Goal: Find specific page/section: Find specific page/section

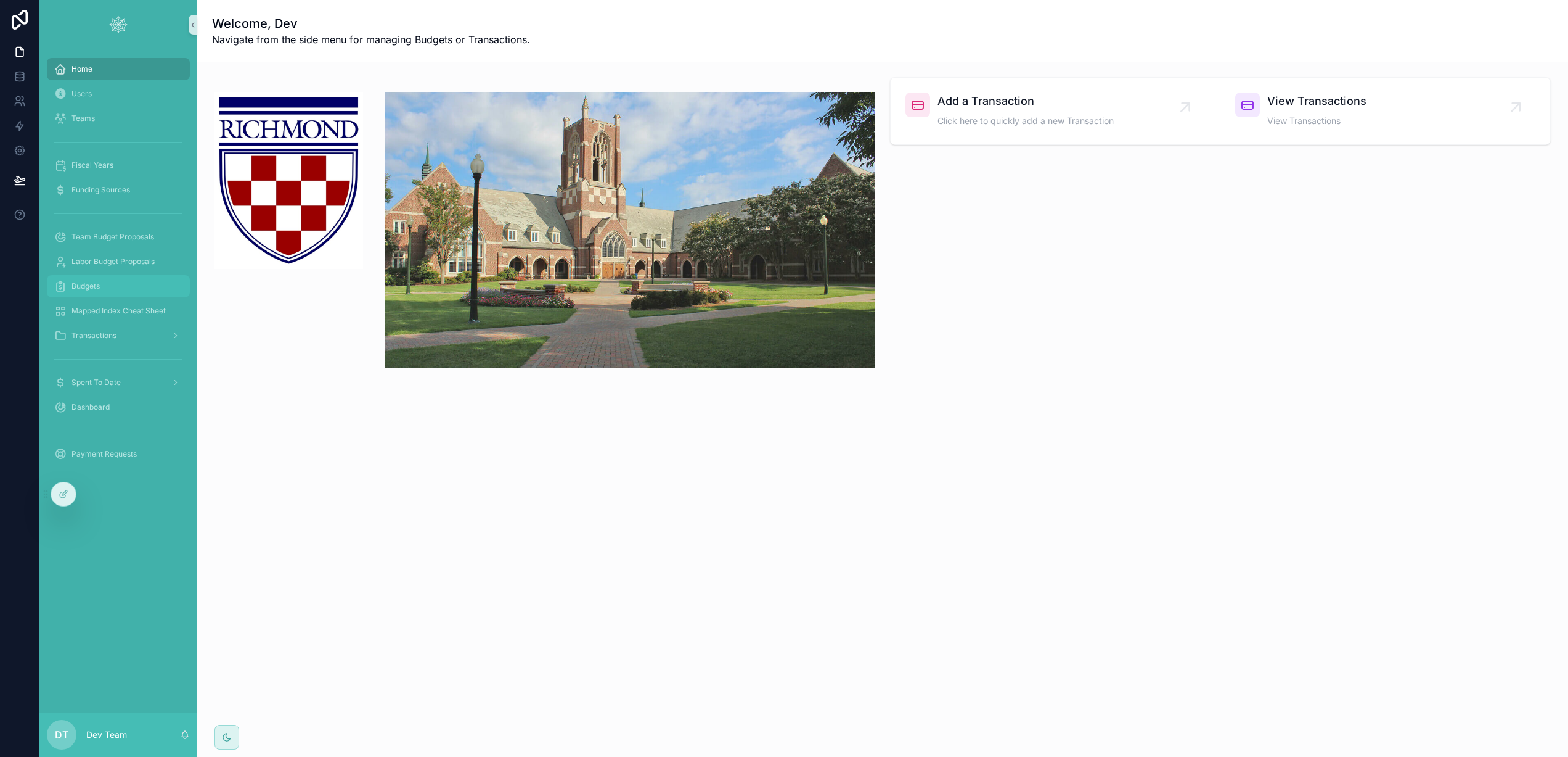
click at [118, 287] on div "Budgets" at bounding box center [118, 285] width 128 height 20
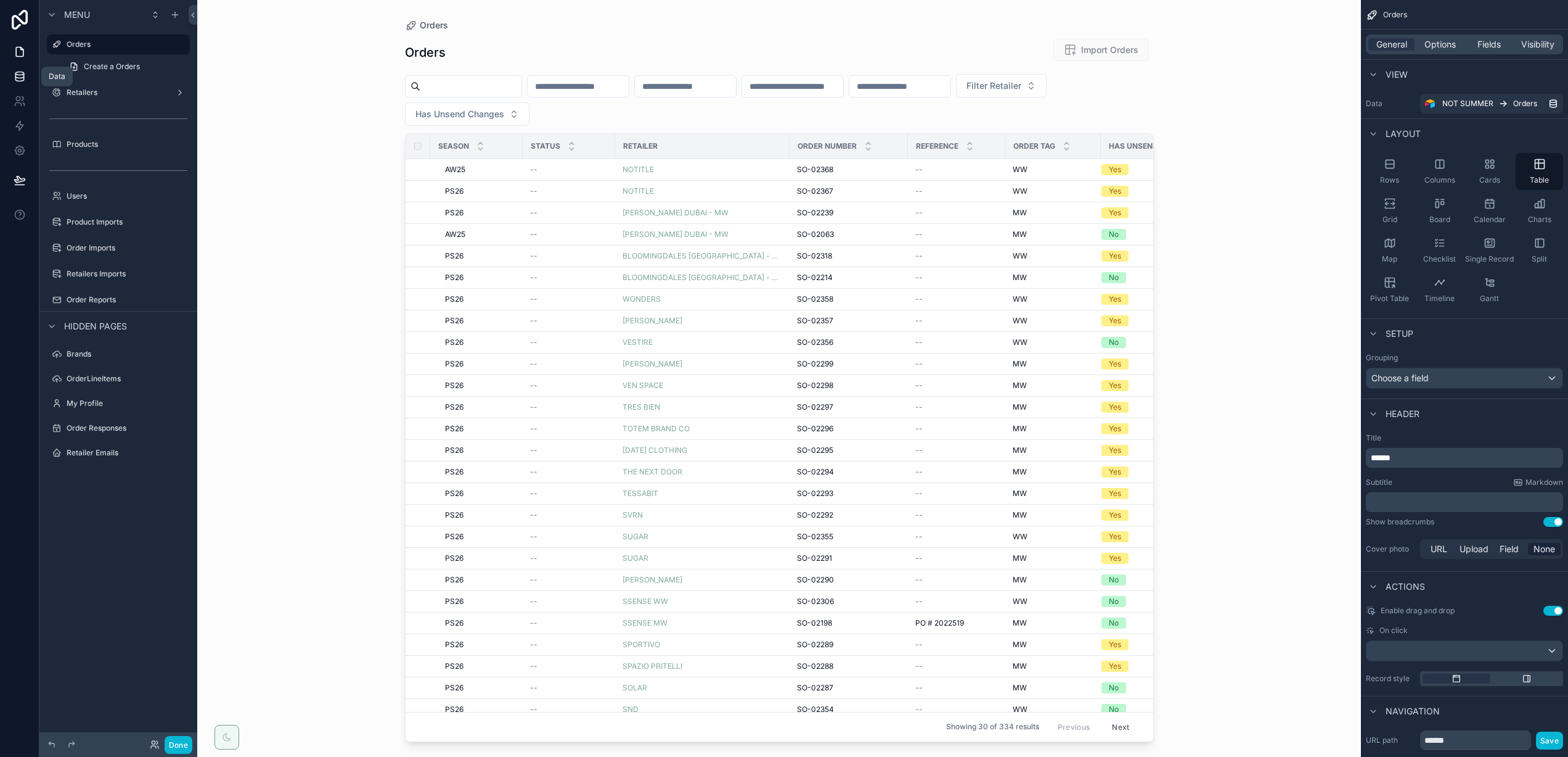
click at [16, 77] on icon at bounding box center [19, 76] width 8 height 5
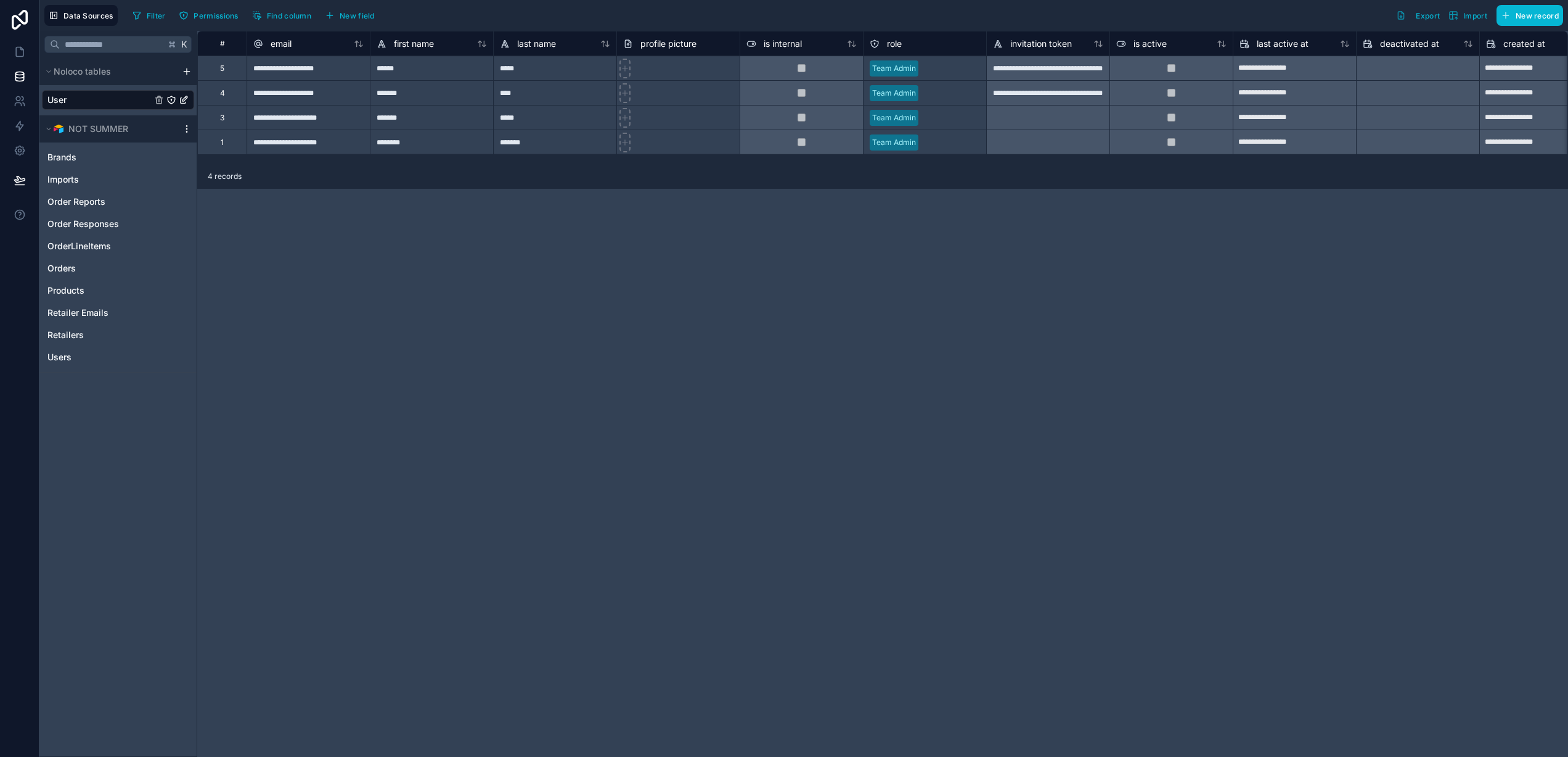
click at [187, 132] on icon "scrollable content" at bounding box center [186, 132] width 1 height 1
drag, startPoint x: 104, startPoint y: 454, endPoint x: 106, endPoint y: 385, distance: 69.0
click at [104, 454] on div "K Noloco tables User NOT SUMMER Brands Imports Order Reports Order Responses Or…" at bounding box center [118, 394] width 157 height 726
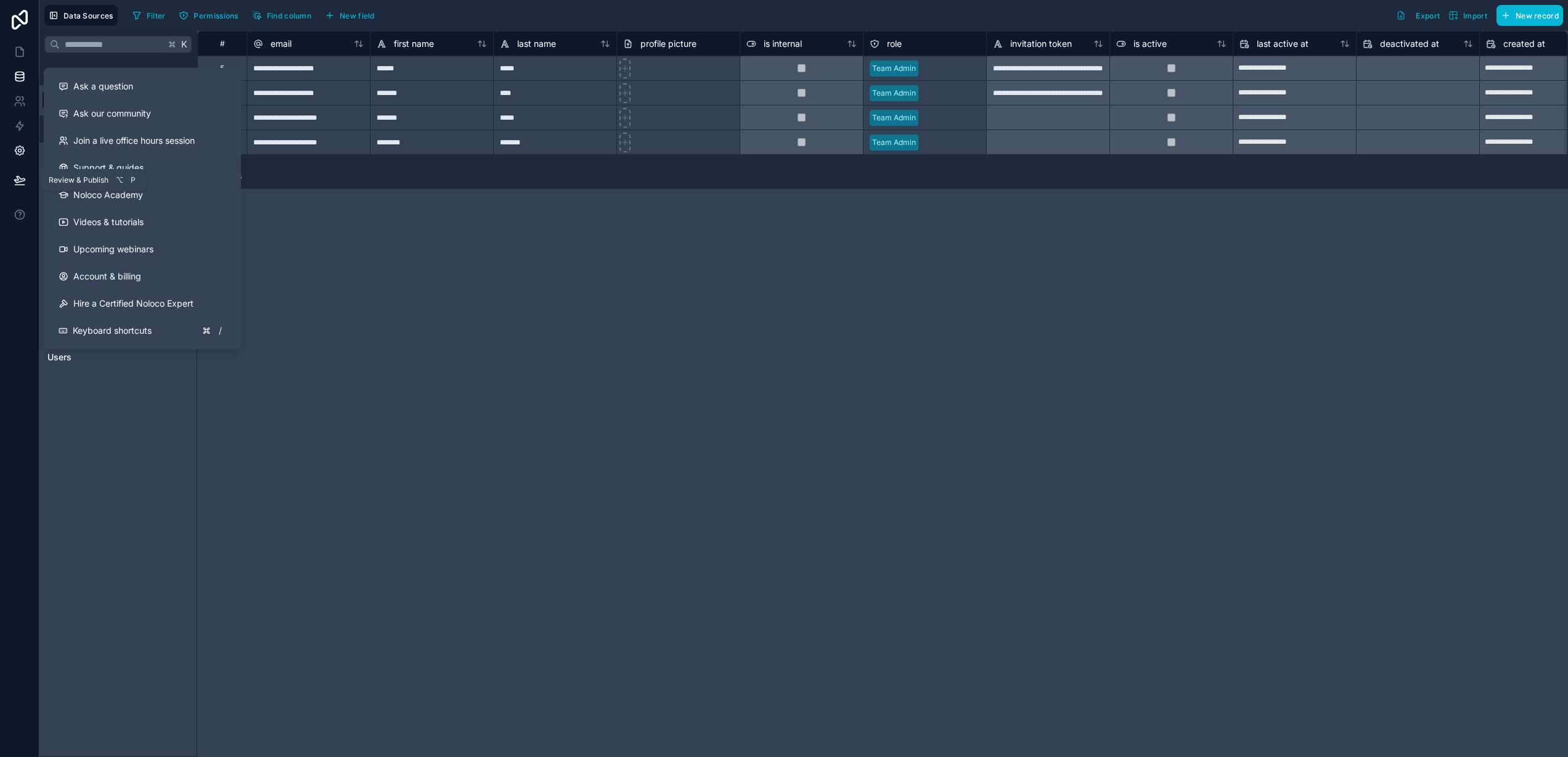
click at [21, 146] on icon at bounding box center [19, 151] width 10 height 10
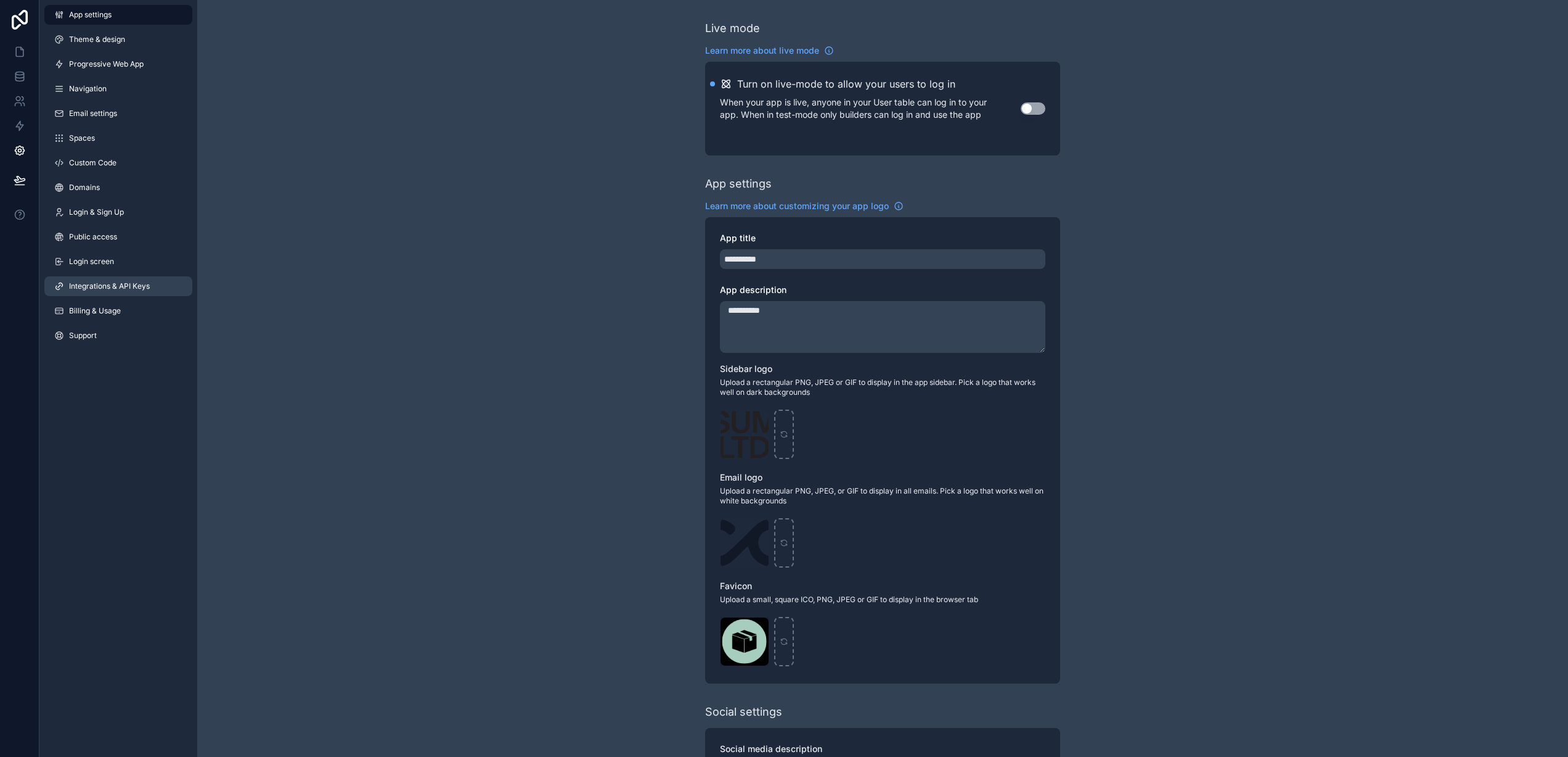
click at [94, 287] on span "Integrations & API Keys" at bounding box center [109, 285] width 80 height 10
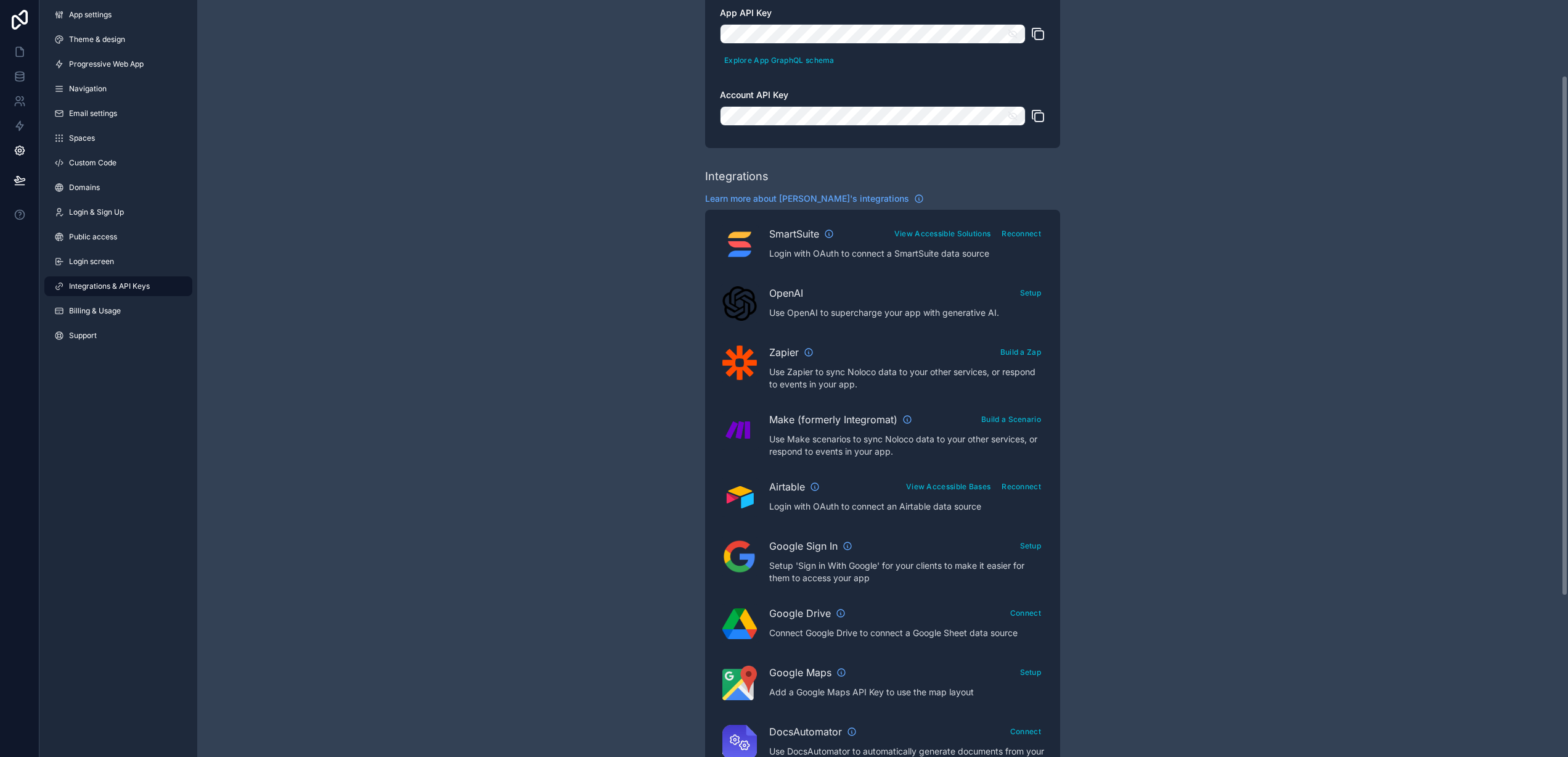
scroll to position [93, 0]
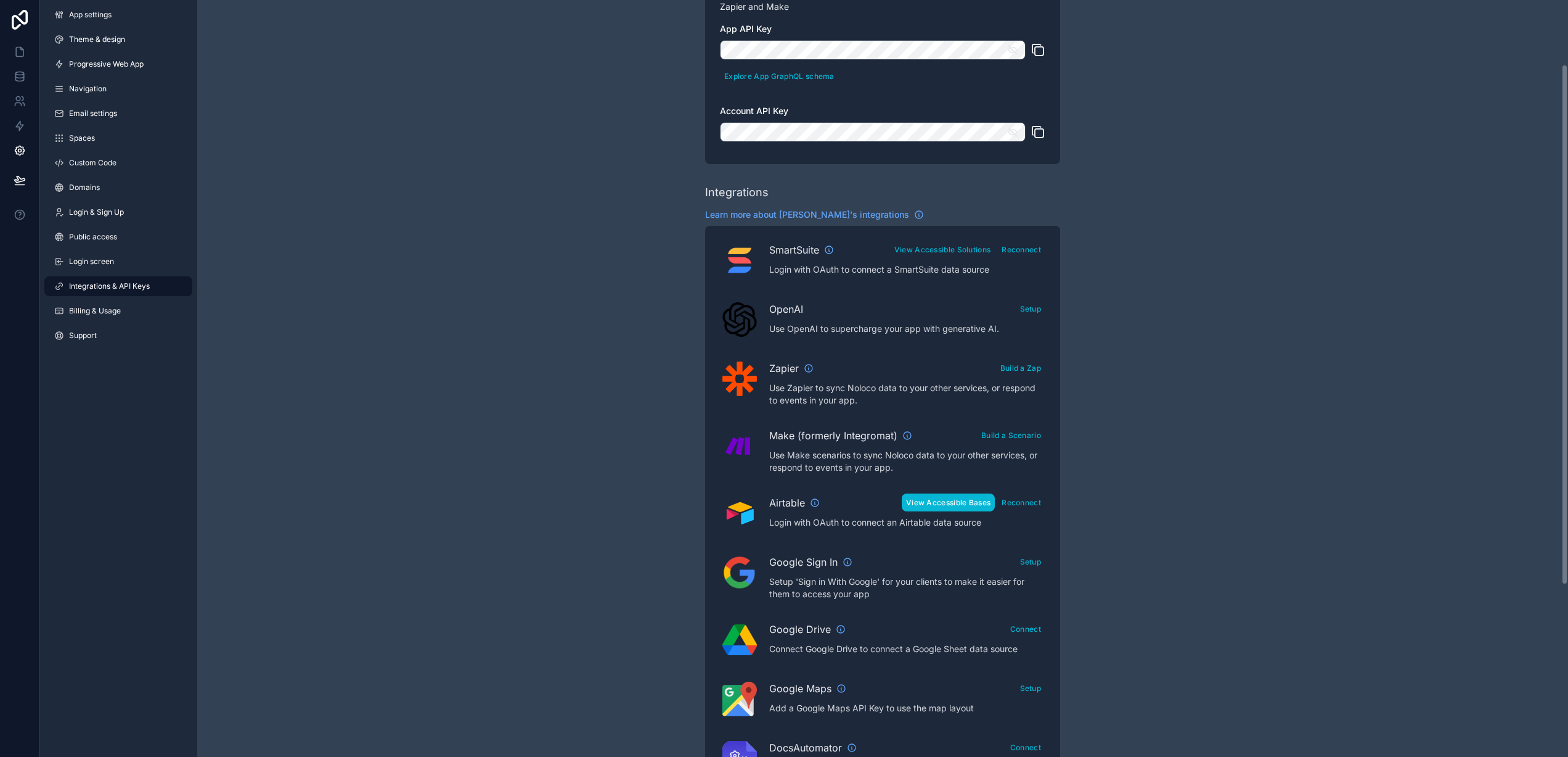
click at [935, 502] on button "View Accessible Bases" at bounding box center [949, 502] width 93 height 18
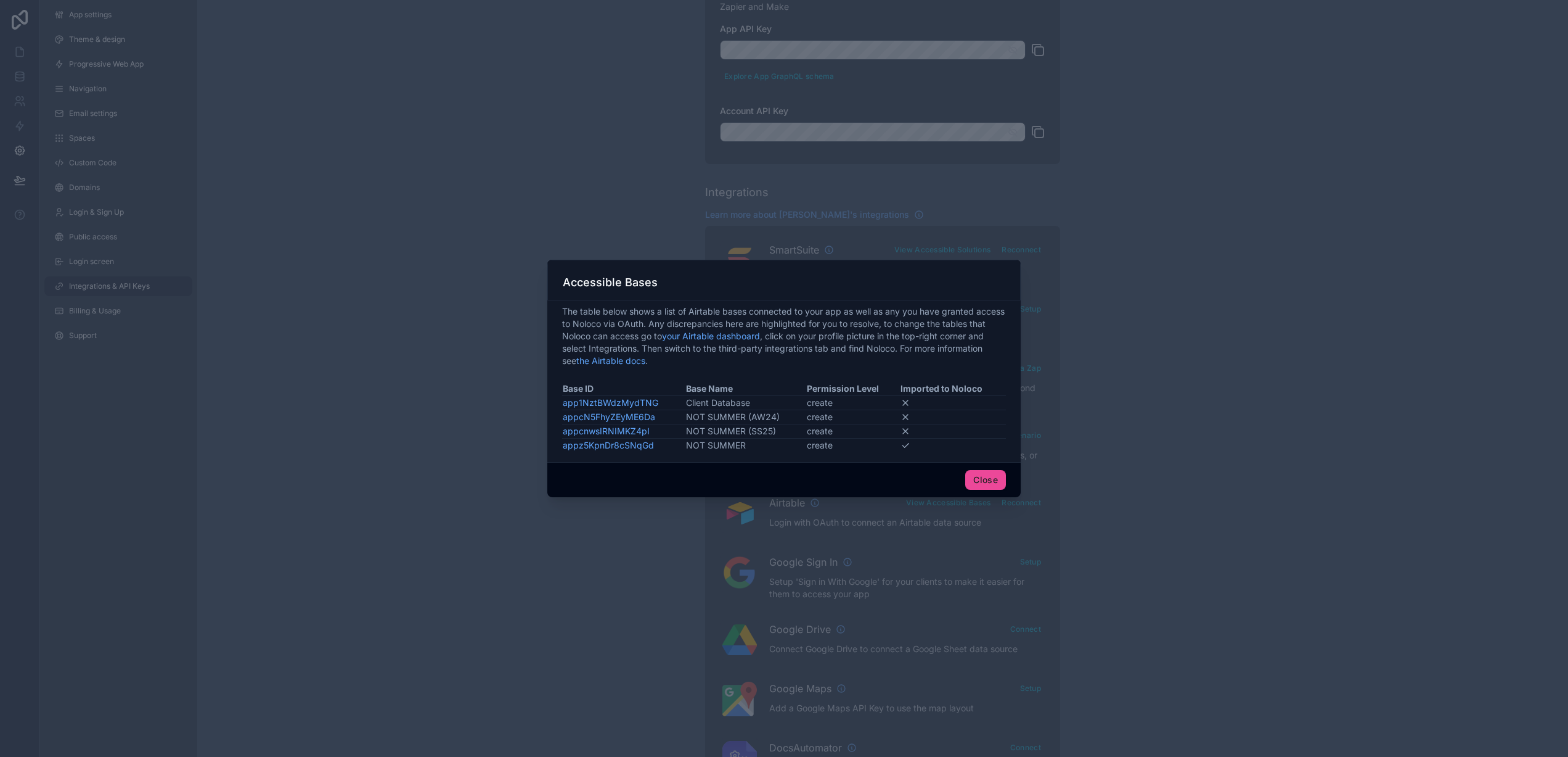
drag, startPoint x: 497, startPoint y: 152, endPoint x: 490, endPoint y: 148, distance: 8.1
click at [490, 148] on div at bounding box center [784, 378] width 1568 height 757
click at [988, 477] on button "Close" at bounding box center [985, 479] width 41 height 20
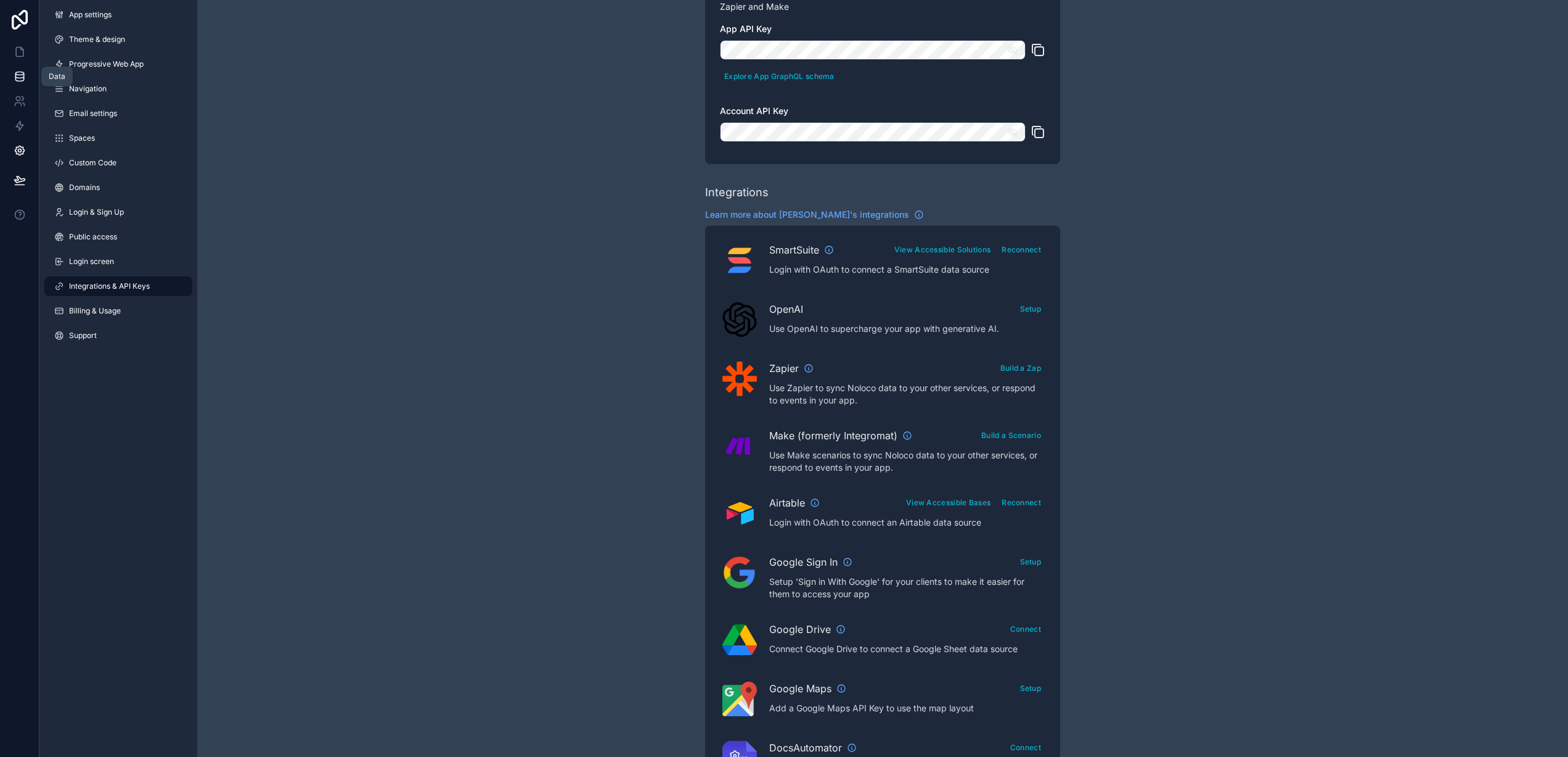
click at [22, 80] on icon at bounding box center [20, 76] width 12 height 12
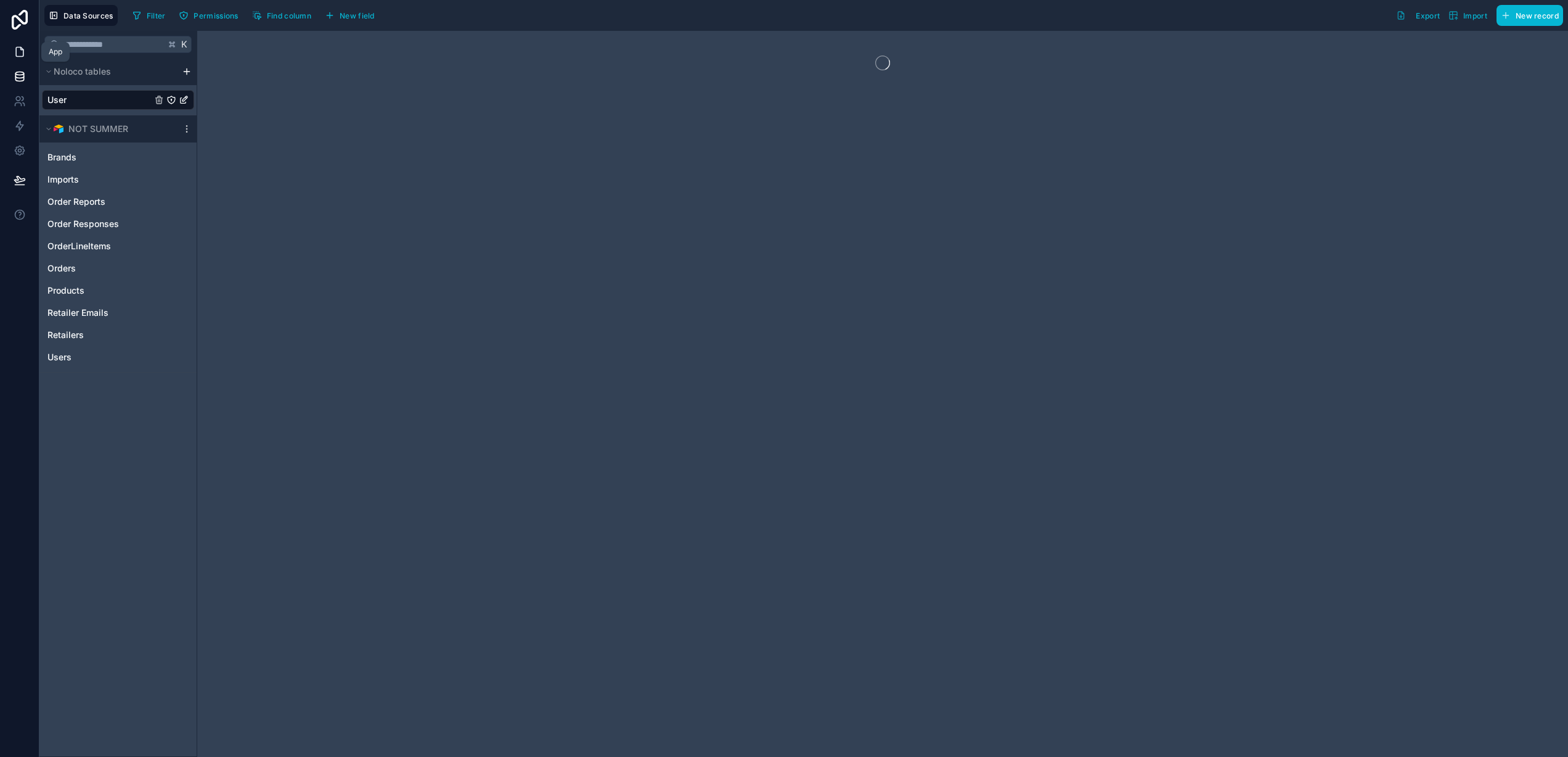
click at [10, 53] on link at bounding box center [19, 52] width 39 height 25
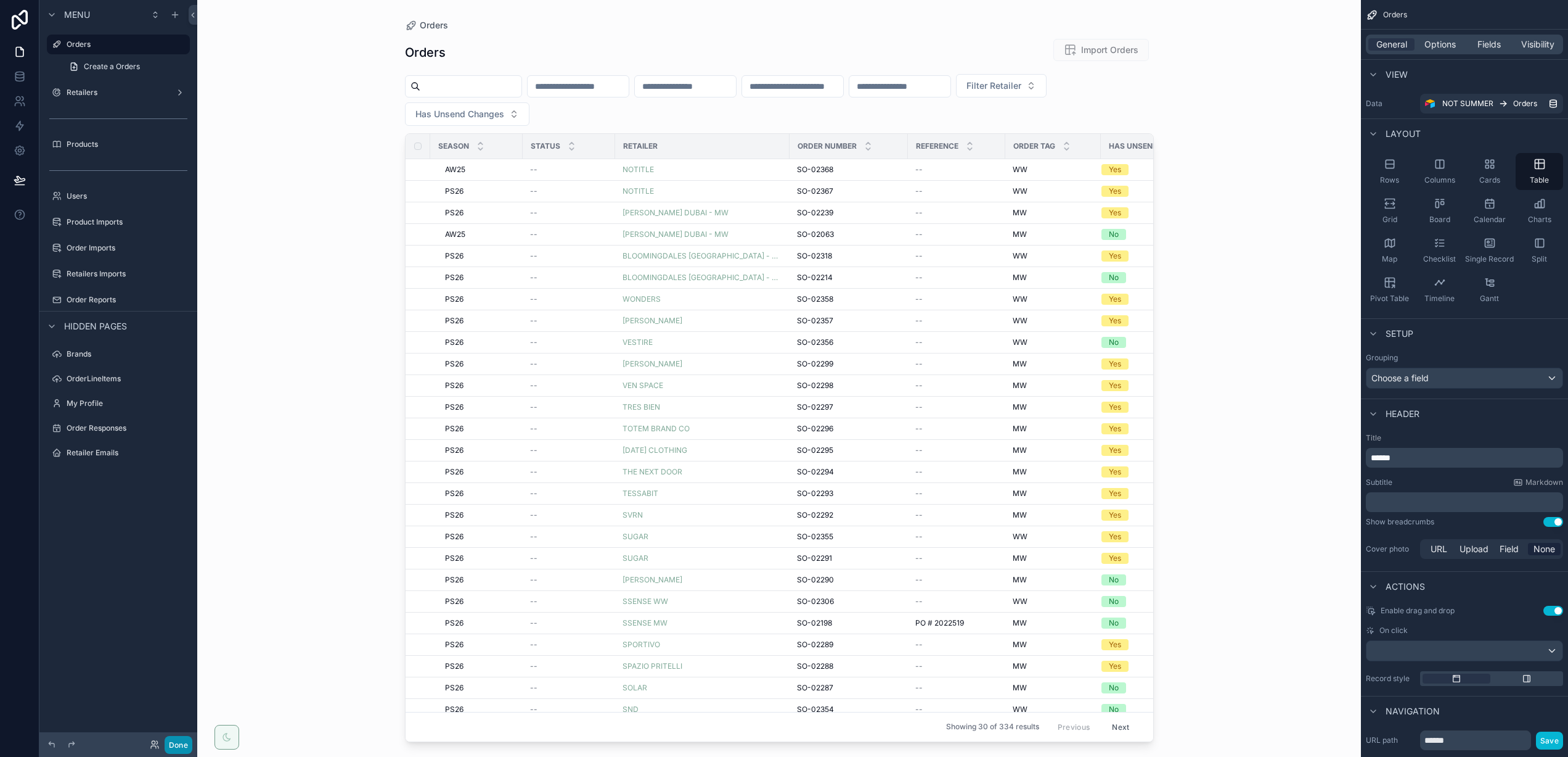
click at [178, 743] on button "Done" at bounding box center [178, 744] width 28 height 18
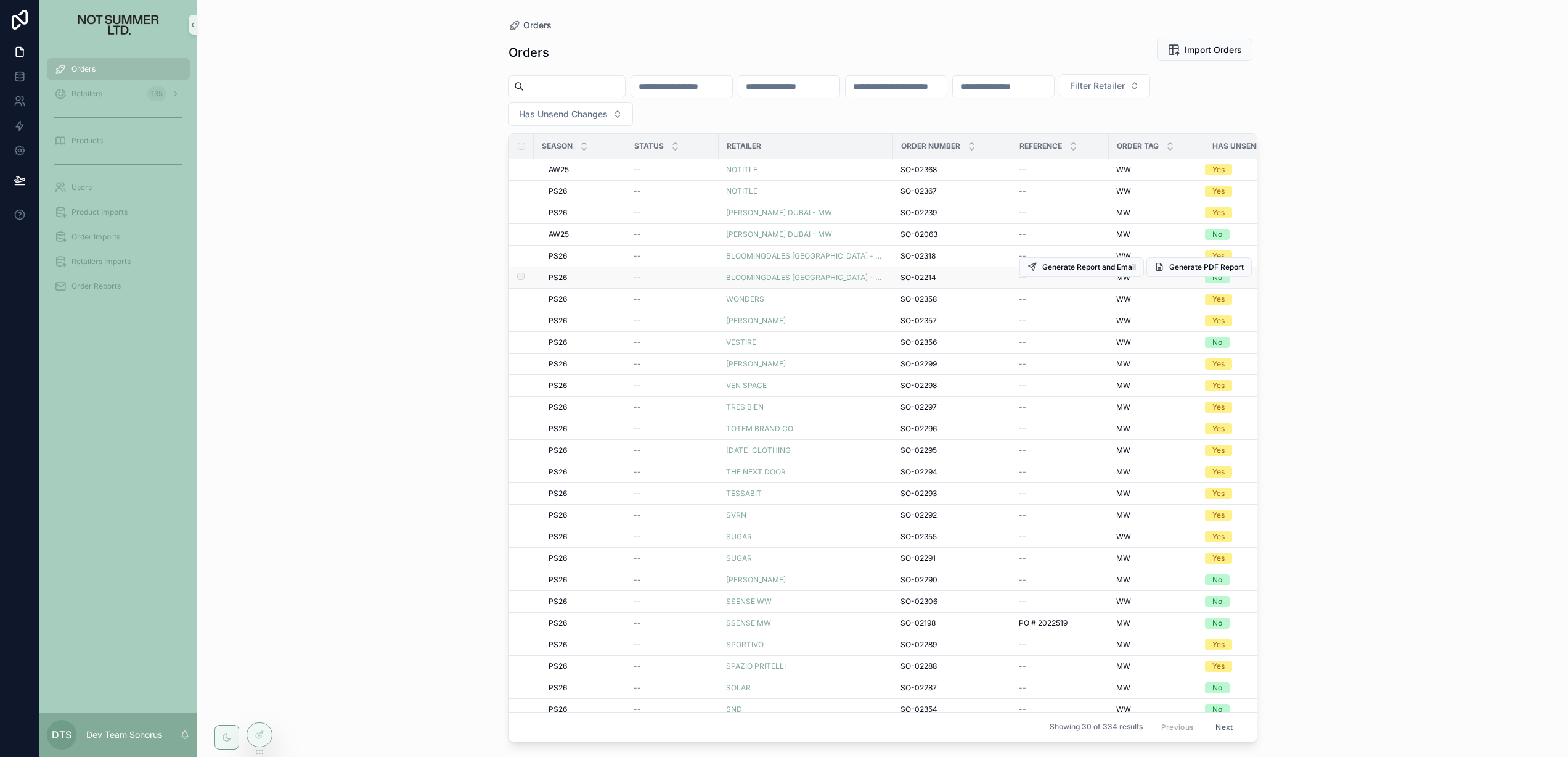
scroll to position [0, 69]
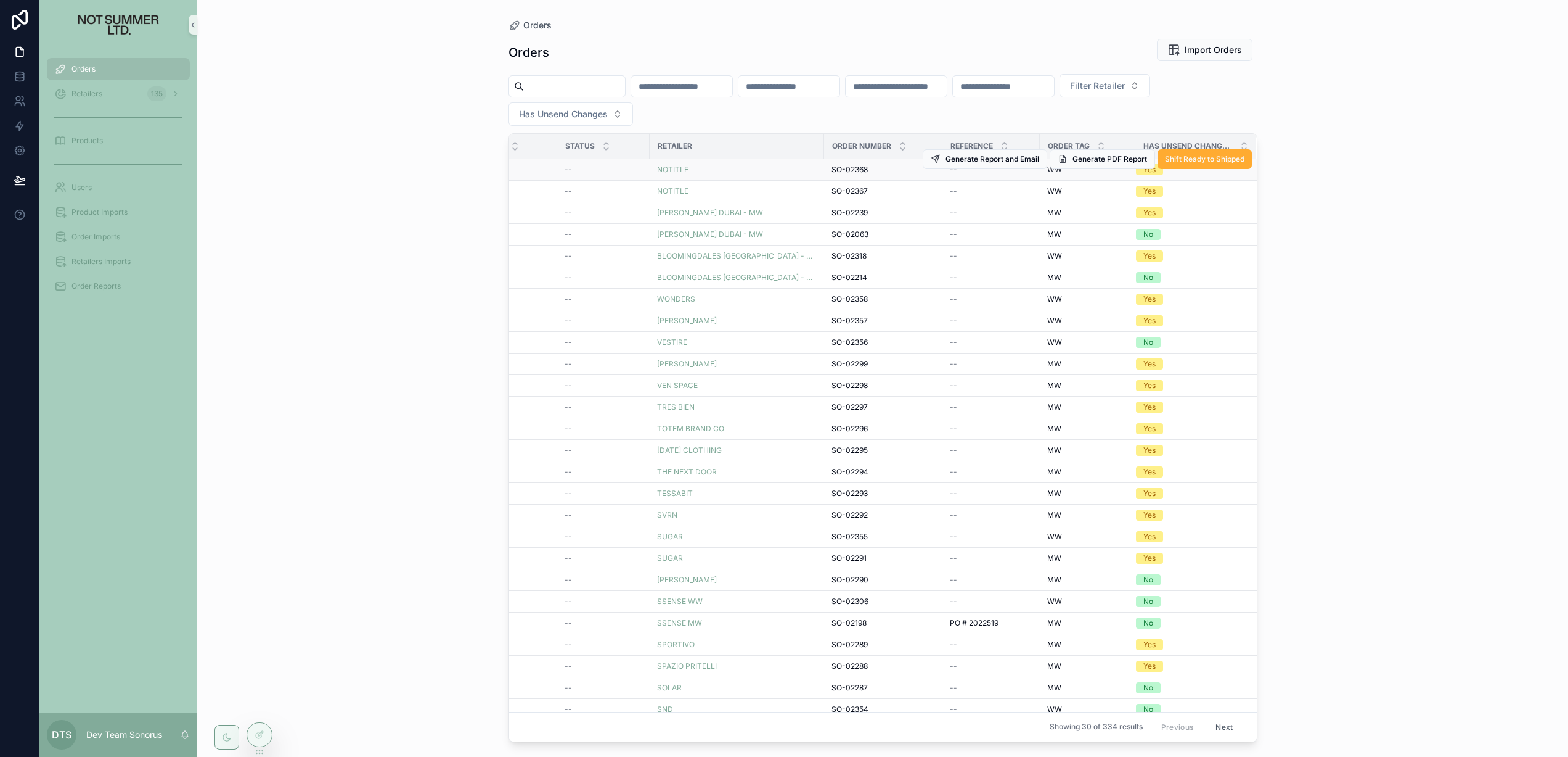
click at [757, 171] on div "NOTITLE" at bounding box center [737, 169] width 160 height 10
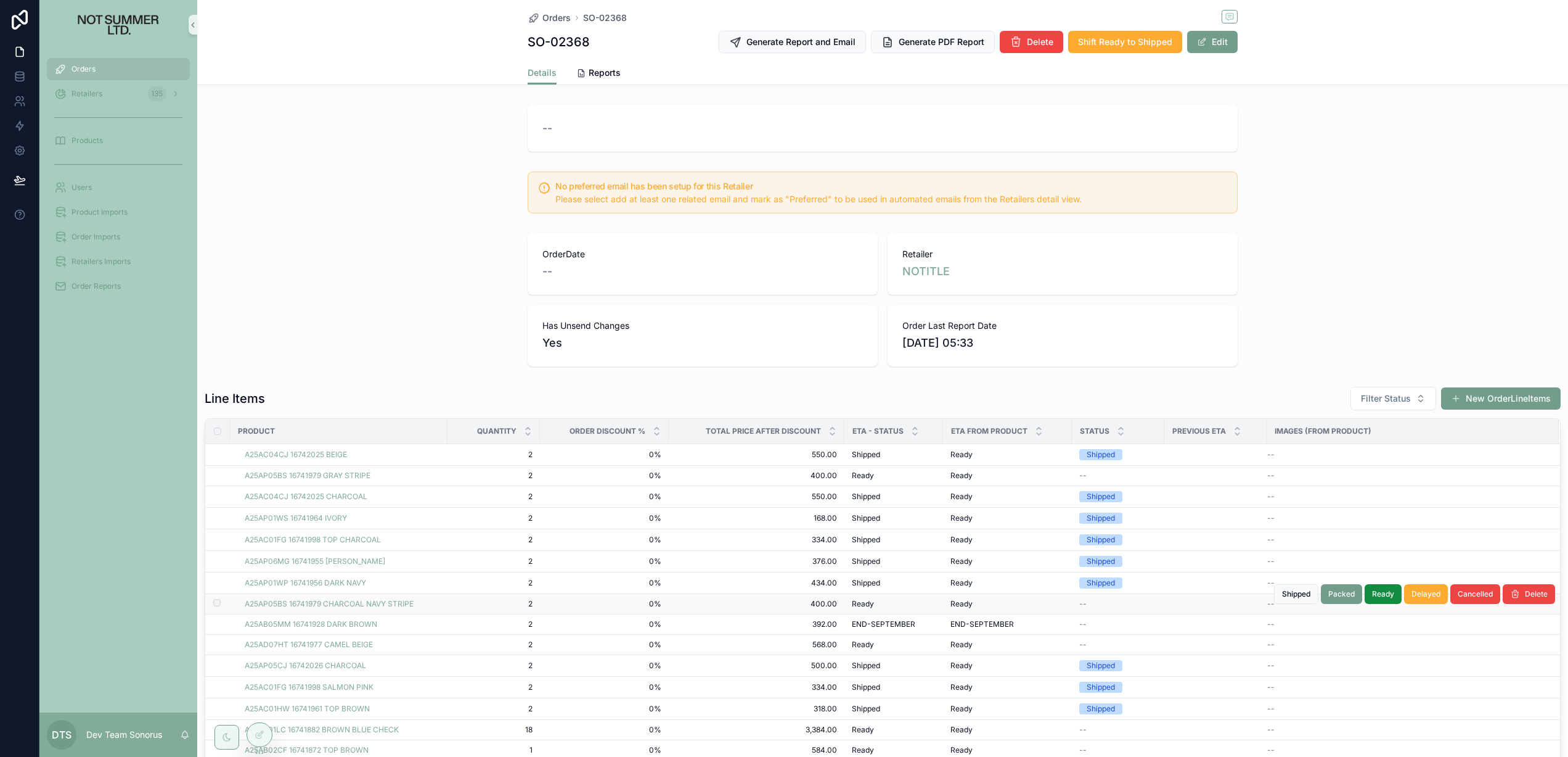
scroll to position [280, 0]
